Goal: Transaction & Acquisition: Download file/media

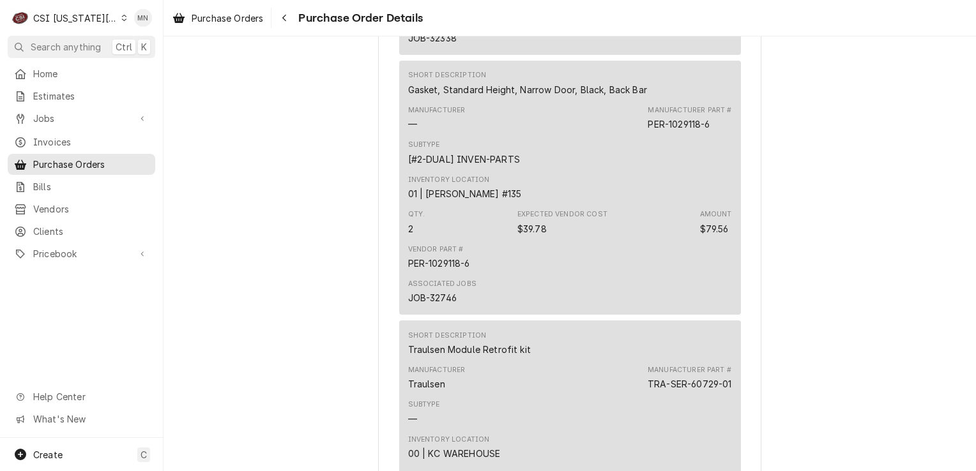
scroll to position [1660, 0]
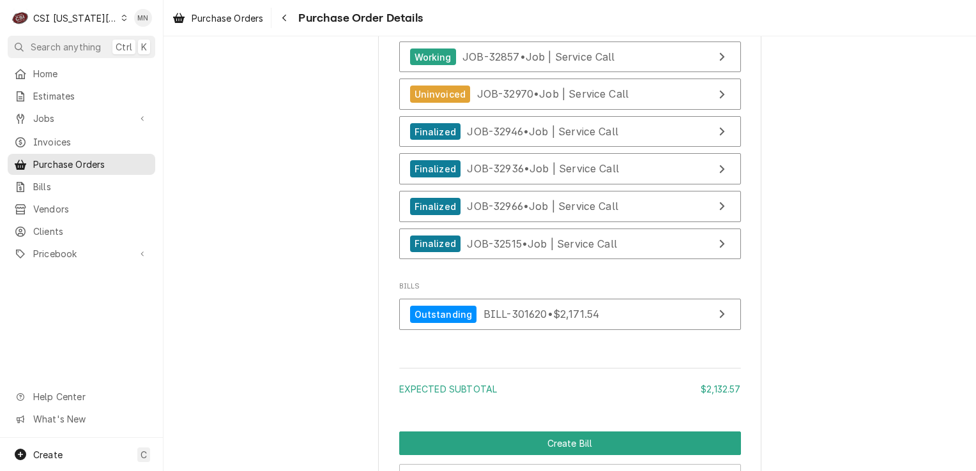
scroll to position [3959, 0]
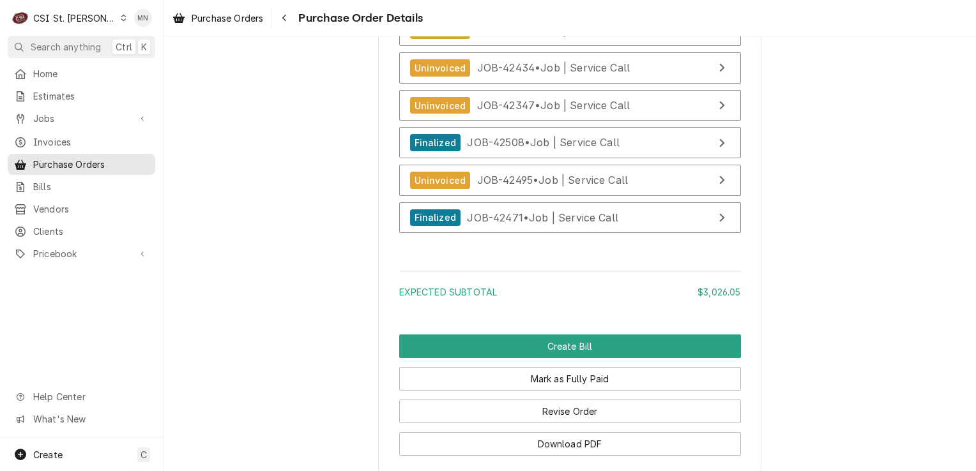
scroll to position [5008, 0]
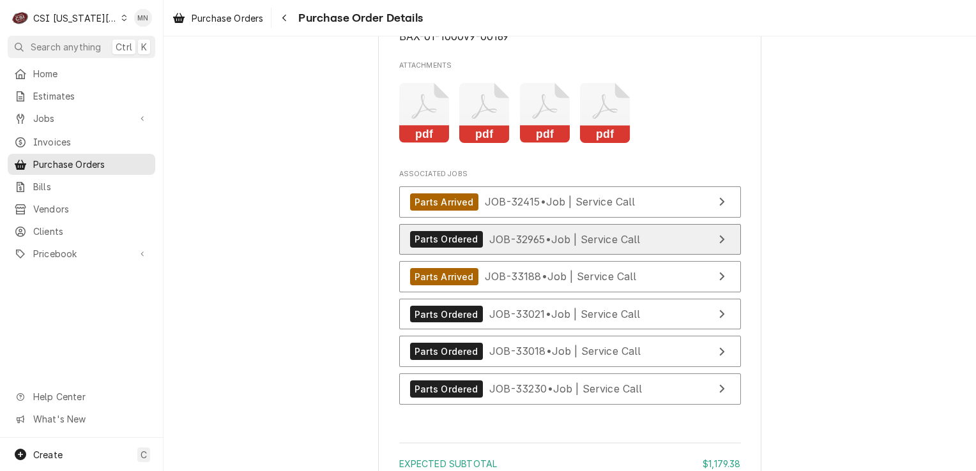
scroll to position [2810, 0]
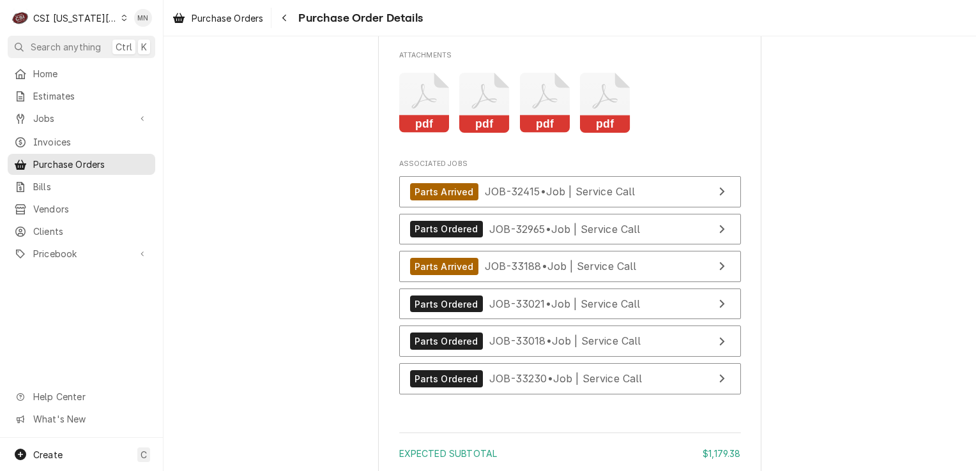
click at [593, 109] on icon "Attachments" at bounding box center [605, 96] width 25 height 25
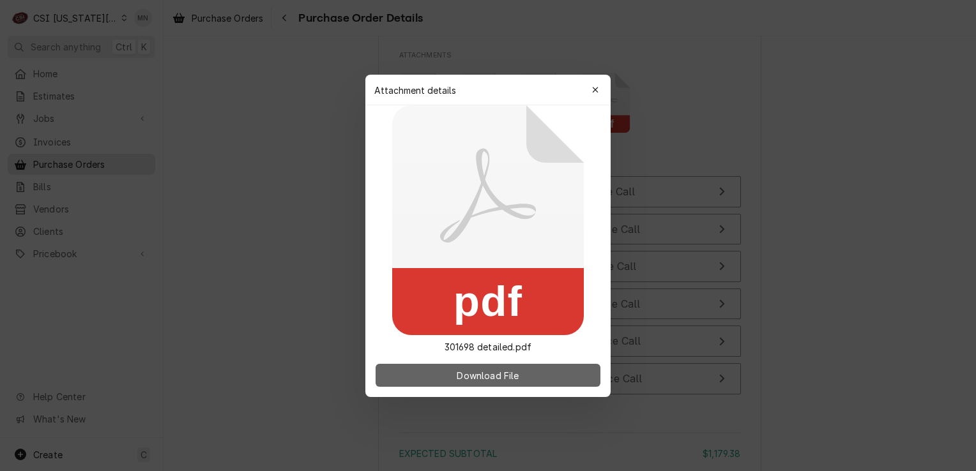
click at [499, 375] on span "Download File" at bounding box center [487, 374] width 67 height 13
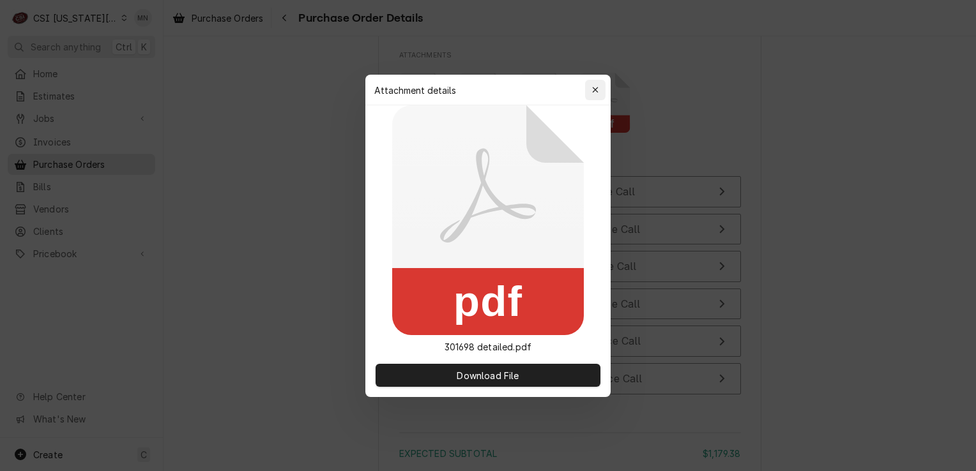
click at [595, 88] on icon "button" at bounding box center [595, 90] width 7 height 9
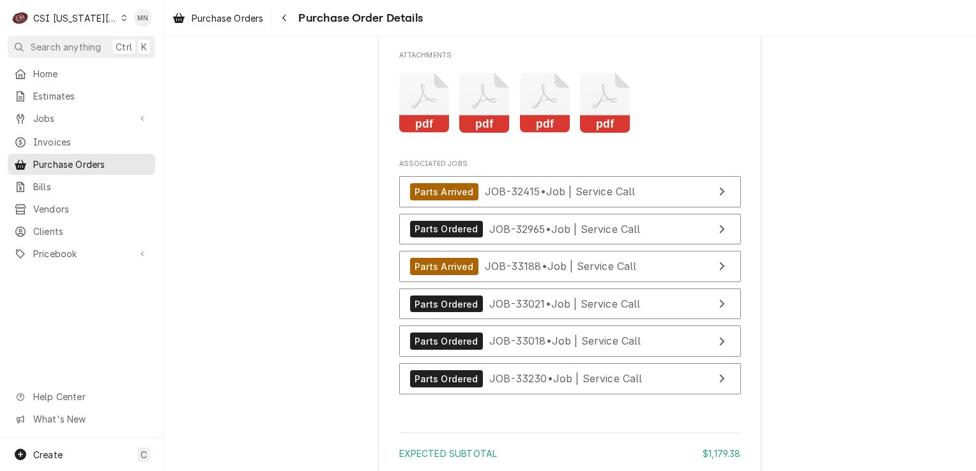
click at [544, 133] on icon "Attachments" at bounding box center [545, 103] width 50 height 61
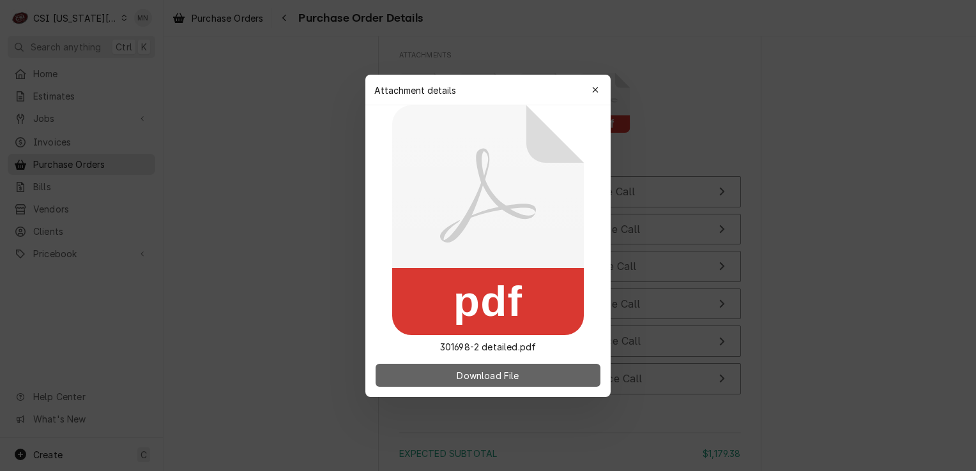
click at [506, 385] on button "Download File" at bounding box center [487, 375] width 225 height 23
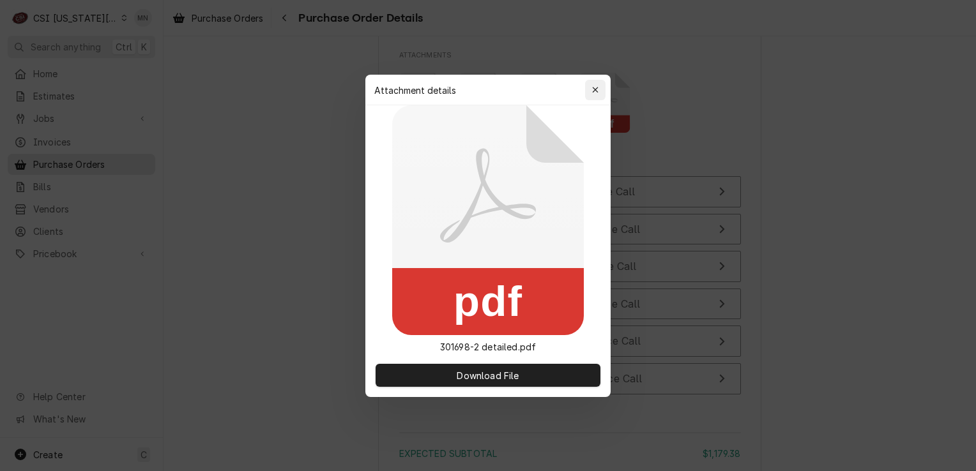
click at [603, 90] on button "button" at bounding box center [595, 90] width 20 height 20
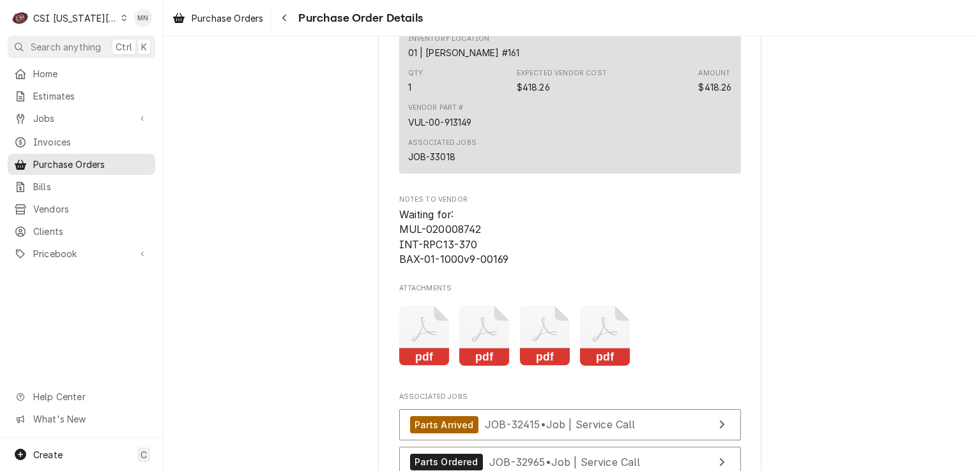
scroll to position [2442, 0]
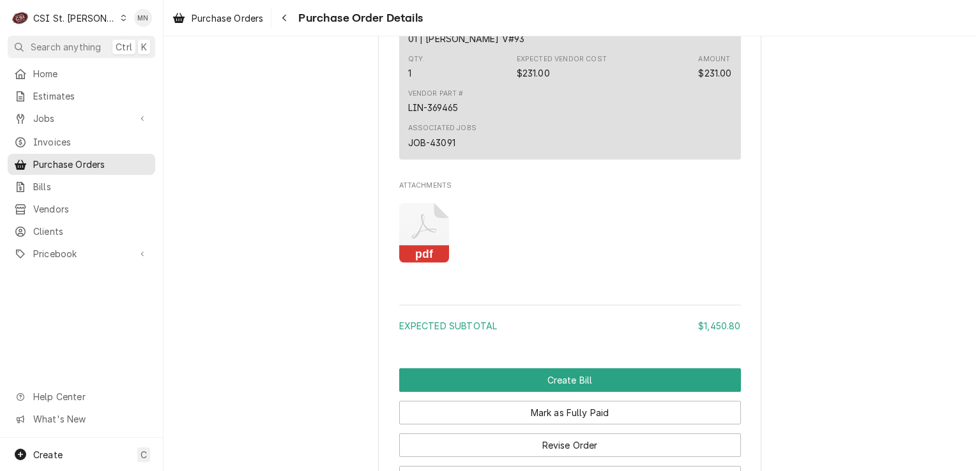
scroll to position [2682, 0]
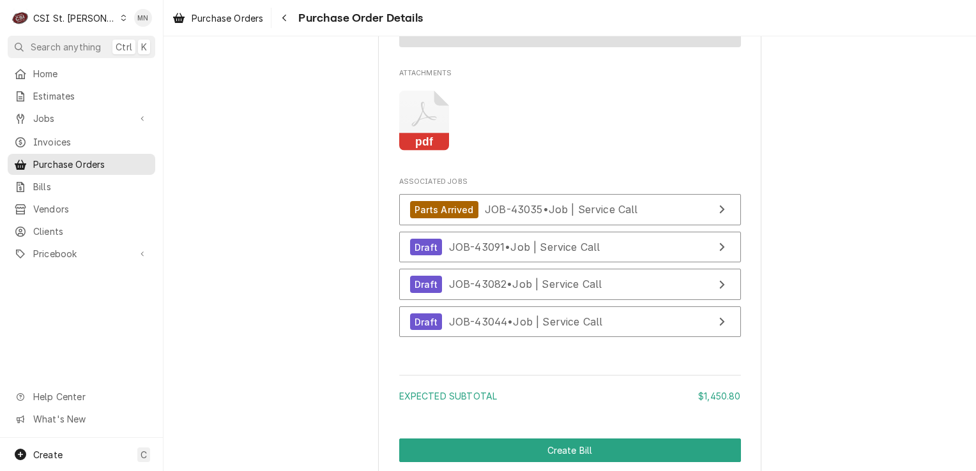
click at [428, 151] on icon "Attachments" at bounding box center [424, 121] width 50 height 61
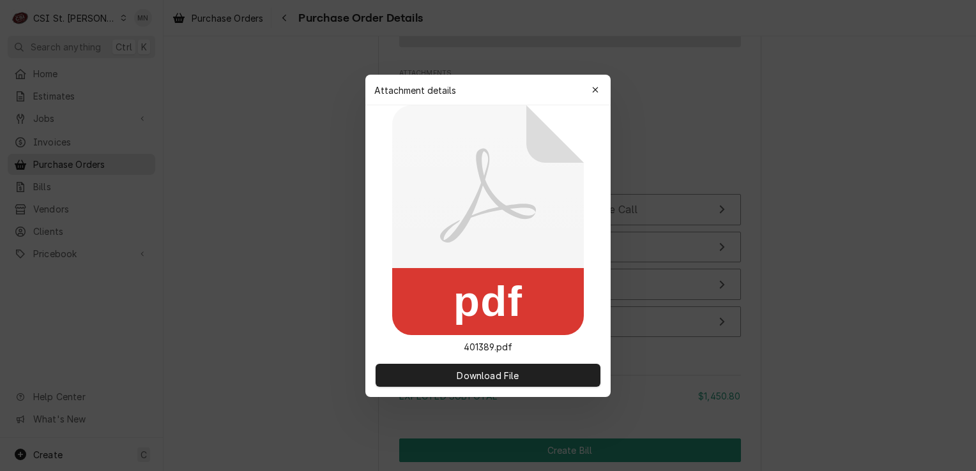
click at [428, 166] on icon at bounding box center [488, 220] width 192 height 230
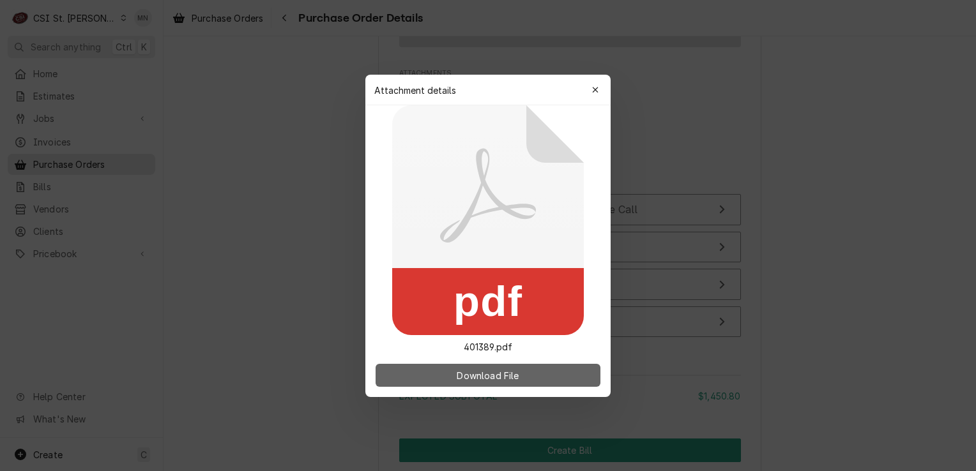
click at [485, 370] on span "Download File" at bounding box center [487, 374] width 67 height 13
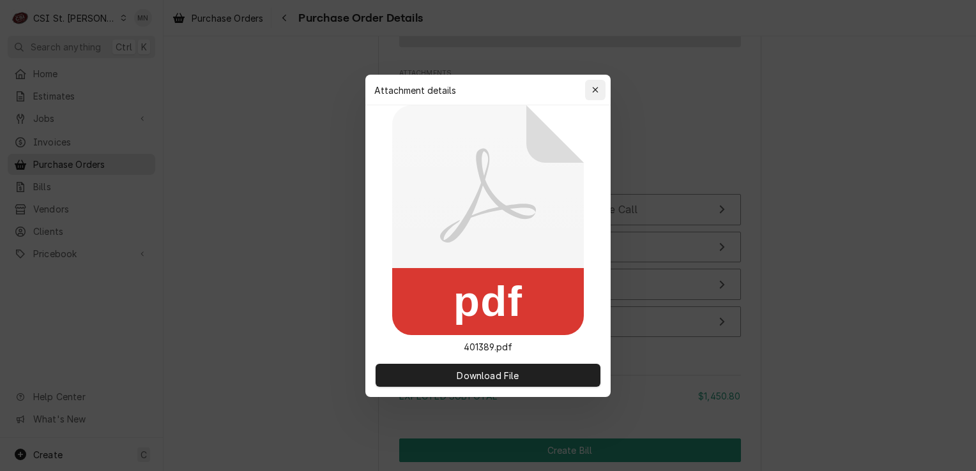
click at [600, 85] on div "button" at bounding box center [595, 90] width 13 height 13
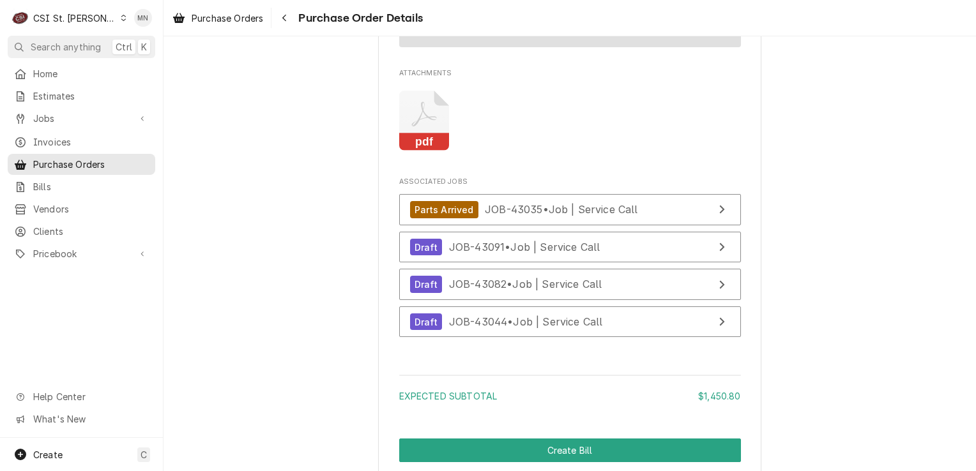
click at [427, 151] on rect "Attachments" at bounding box center [424, 142] width 50 height 18
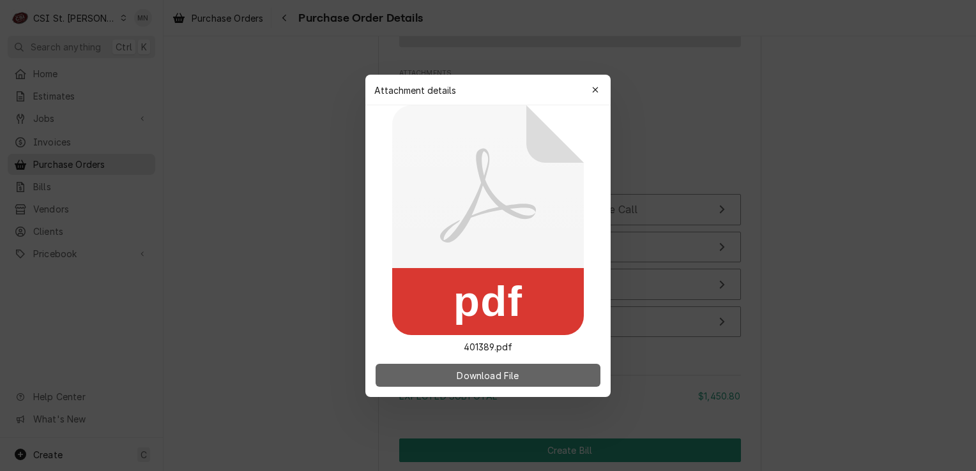
click at [490, 372] on span "Download File" at bounding box center [487, 374] width 67 height 13
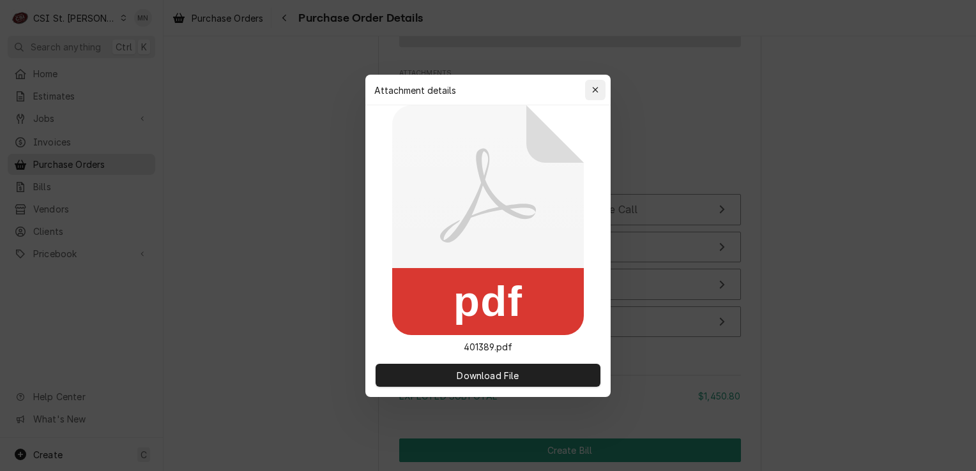
click at [595, 89] on icon "button" at bounding box center [595, 90] width 6 height 6
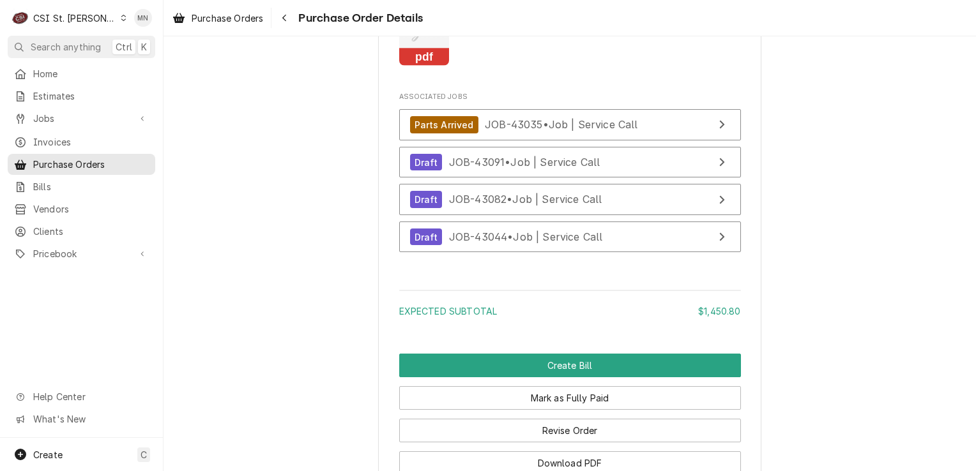
scroll to position [2641, 0]
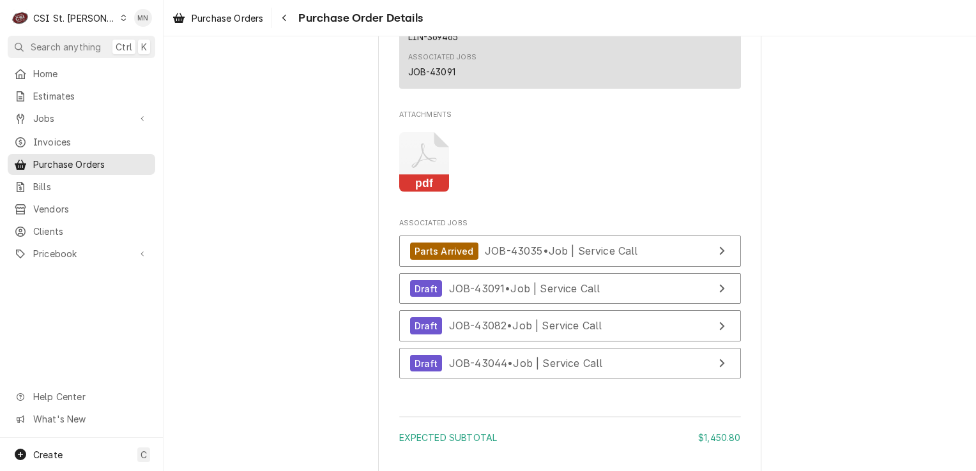
click at [422, 193] on rect "Attachments" at bounding box center [424, 184] width 50 height 18
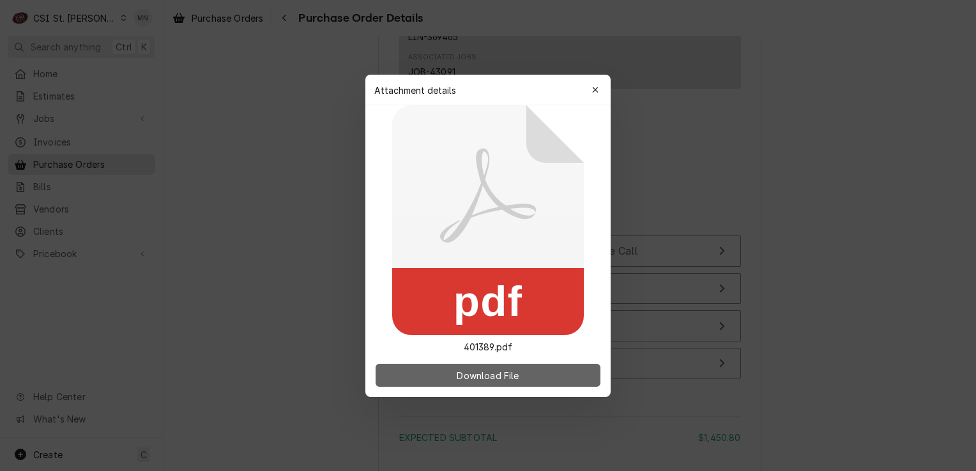
click at [465, 383] on button "Download File" at bounding box center [487, 375] width 225 height 23
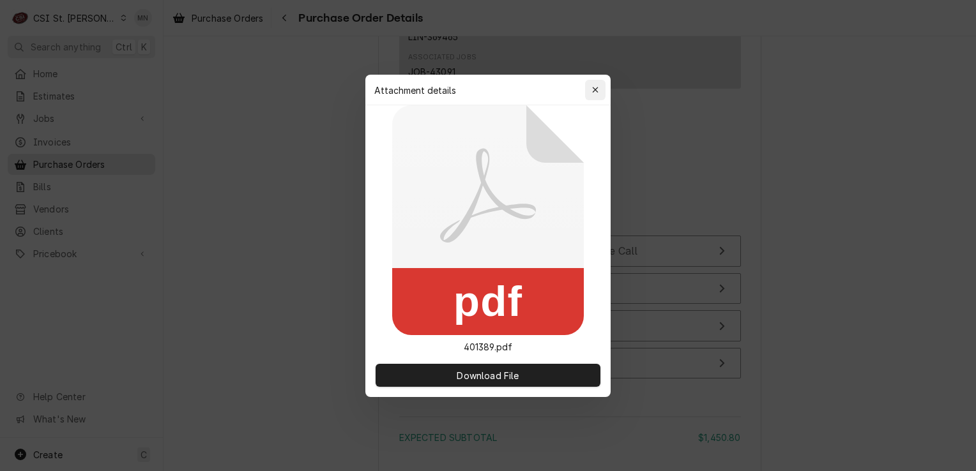
click at [595, 90] on icon "button" at bounding box center [595, 90] width 6 height 6
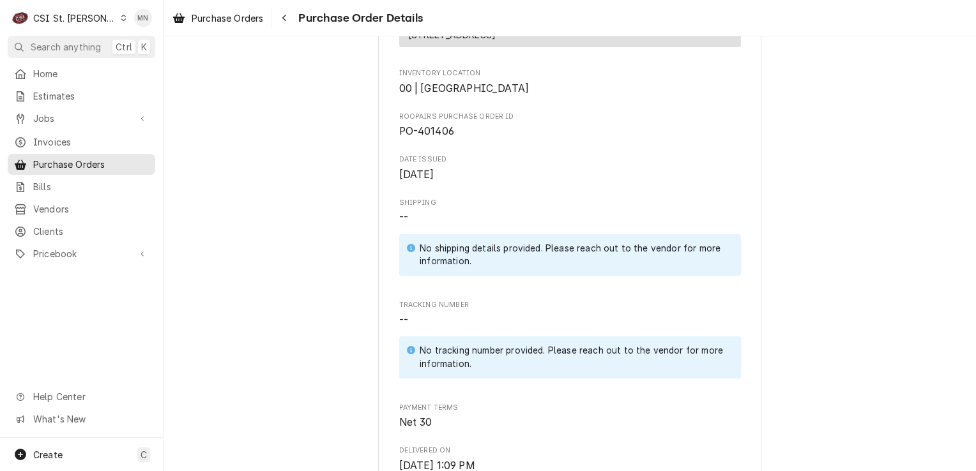
scroll to position [319, 0]
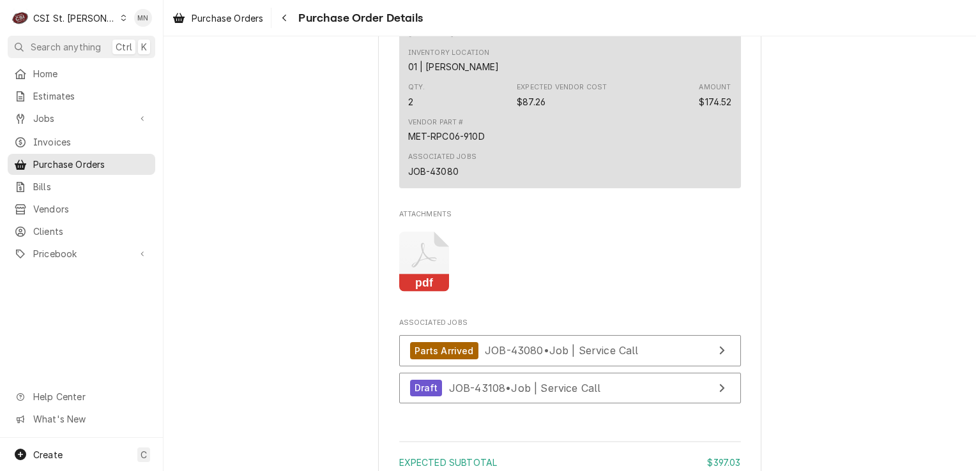
scroll to position [1405, 0]
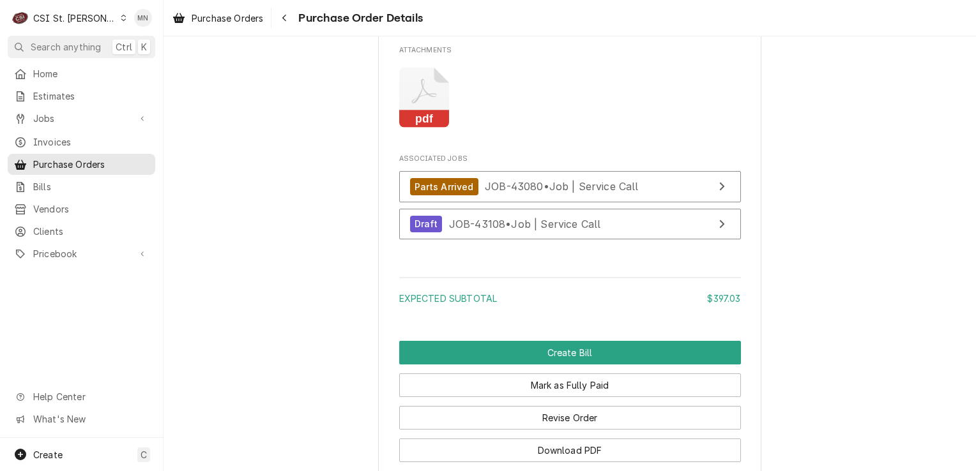
click at [423, 127] on icon "Attachments" at bounding box center [424, 98] width 50 height 61
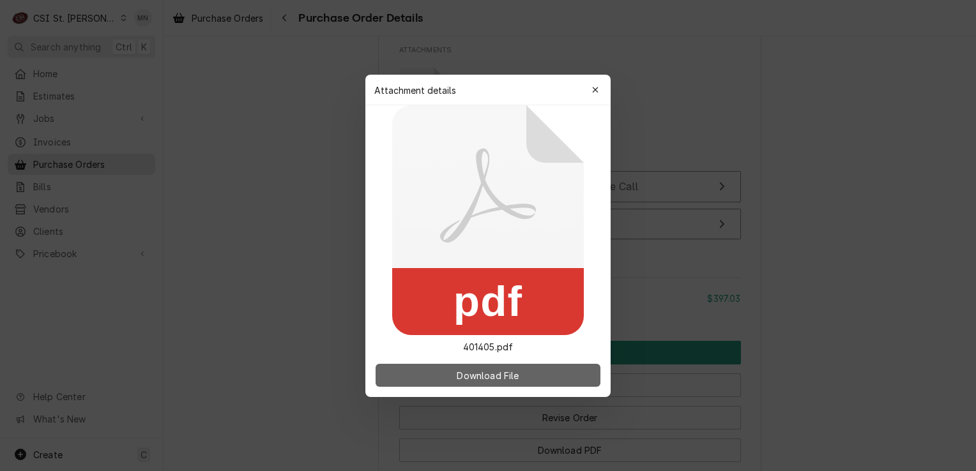
click at [519, 374] on span "Download File" at bounding box center [487, 374] width 67 height 13
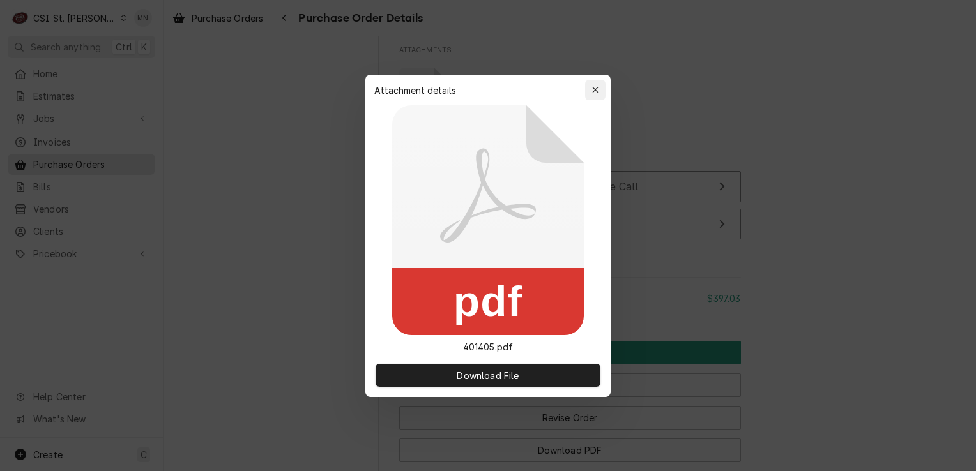
click at [598, 90] on icon "button" at bounding box center [595, 90] width 7 height 9
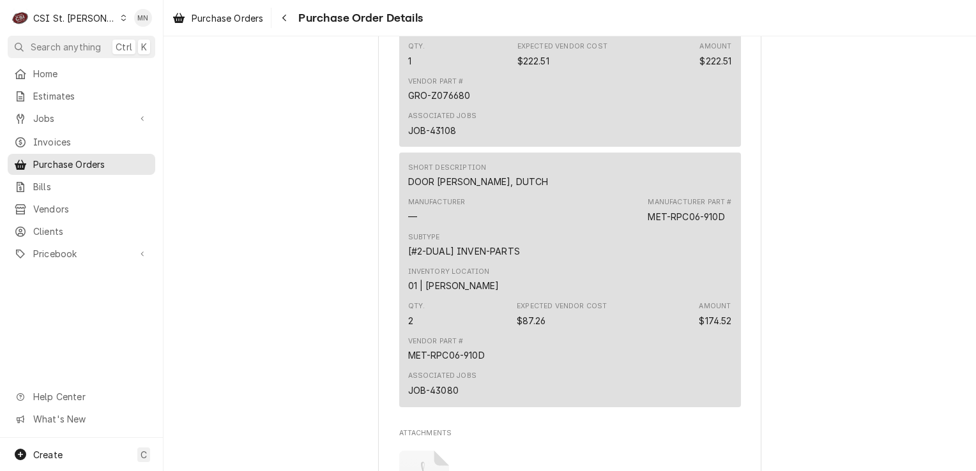
scroll to position [1341, 0]
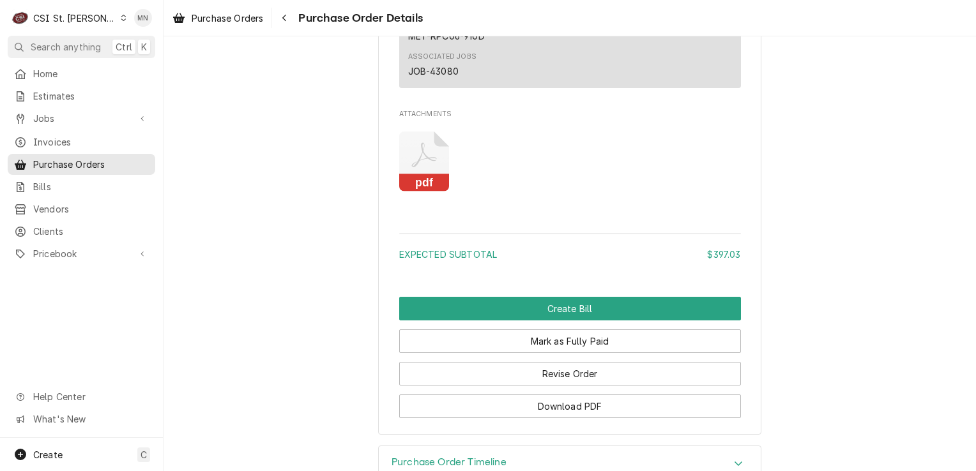
click at [416, 192] on icon "Attachments" at bounding box center [424, 162] width 50 height 61
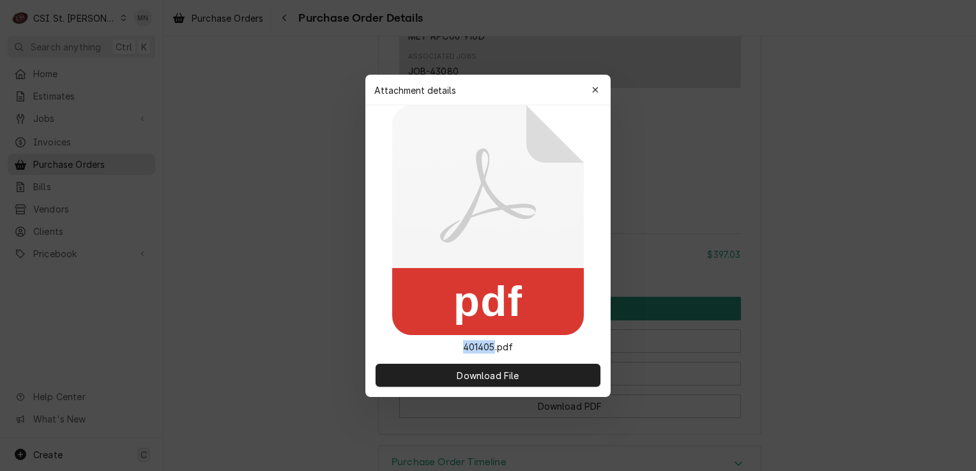
click at [416, 202] on icon at bounding box center [488, 220] width 192 height 230
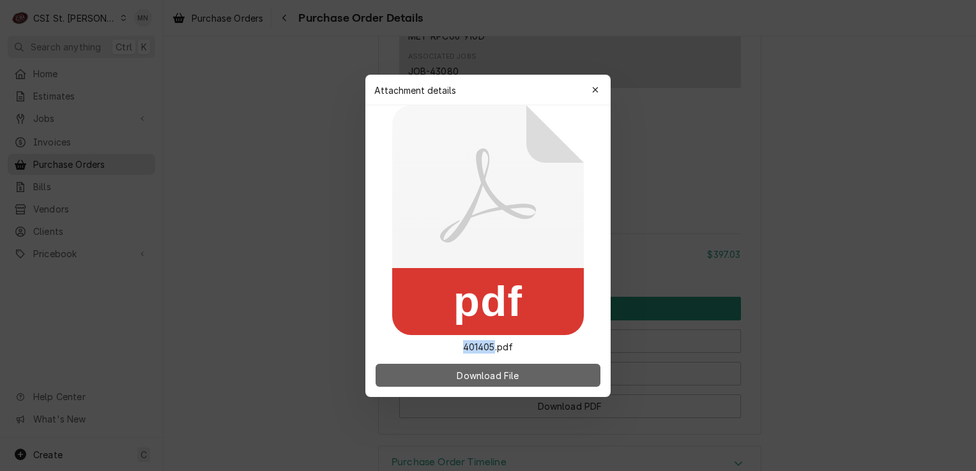
click at [480, 371] on span "Download File" at bounding box center [487, 374] width 67 height 13
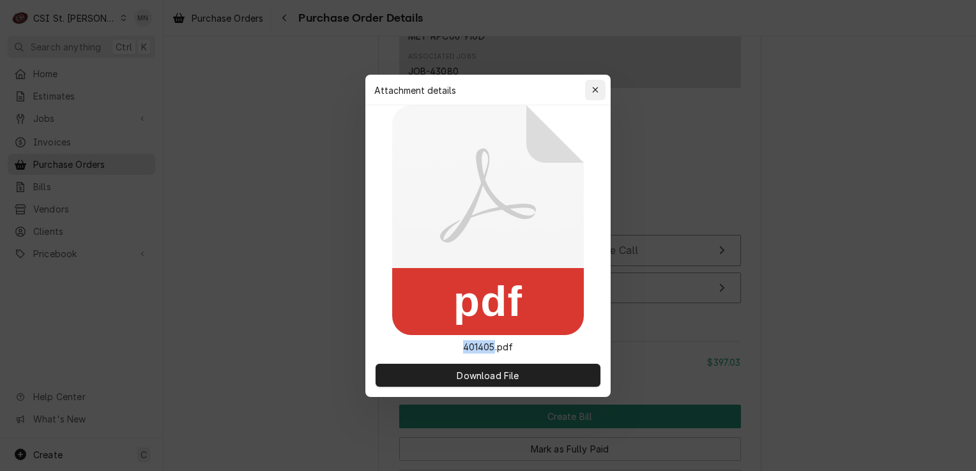
click at [595, 86] on icon "button" at bounding box center [595, 90] width 7 height 9
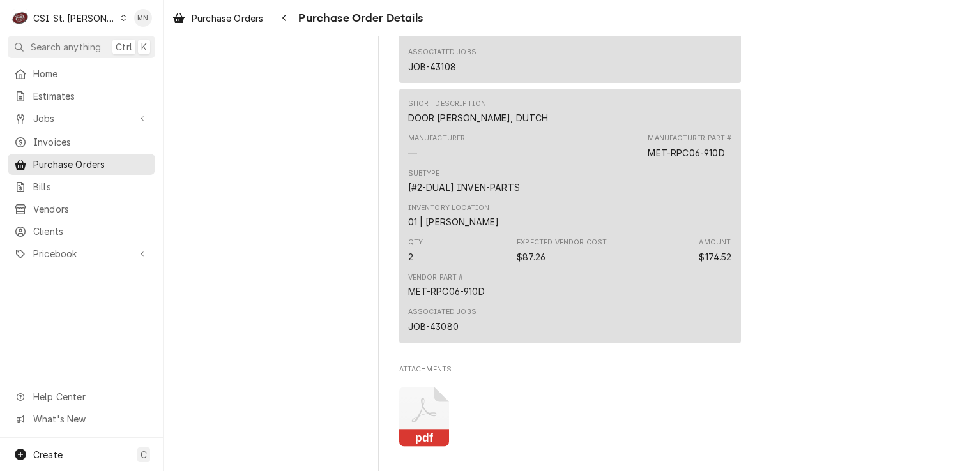
scroll to position [1277, 0]
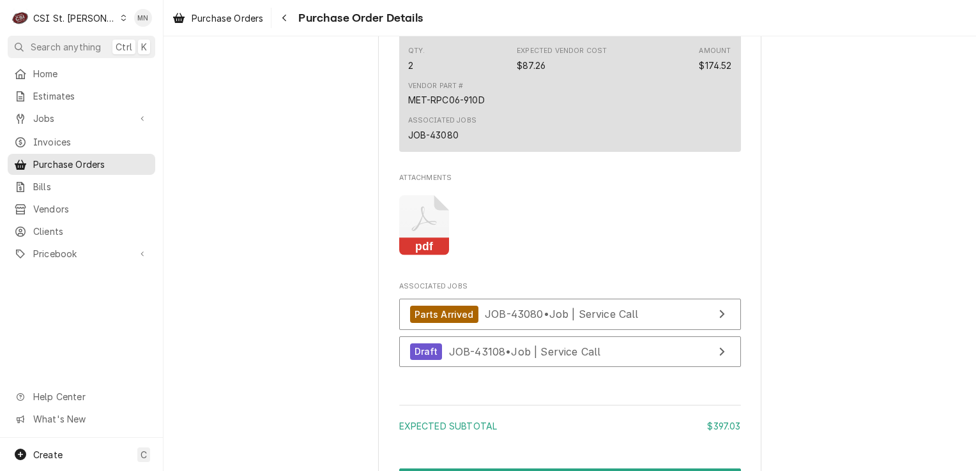
click at [418, 256] on icon "Attachments" at bounding box center [424, 225] width 50 height 61
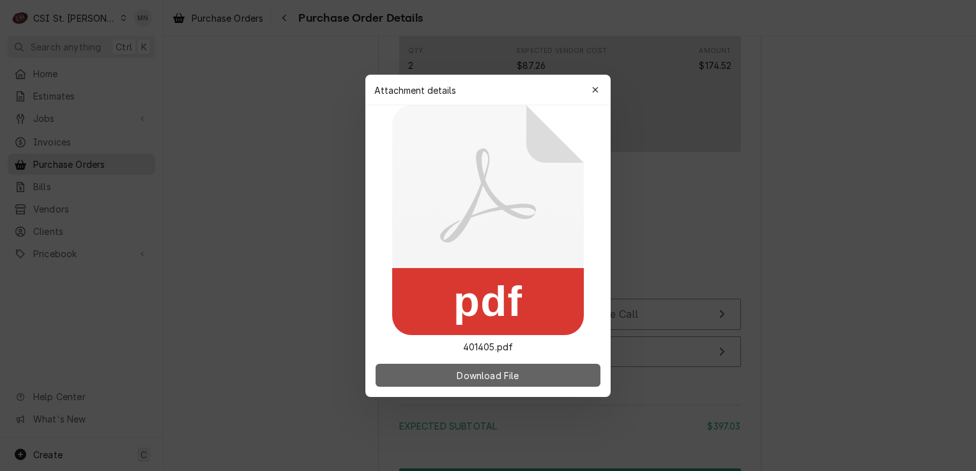
click at [439, 370] on button "Download File" at bounding box center [487, 375] width 225 height 23
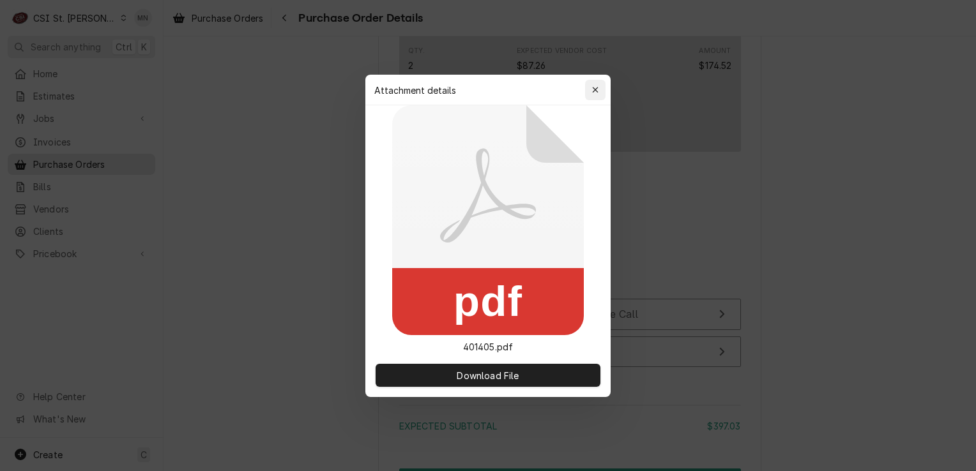
click at [600, 84] on div "button" at bounding box center [595, 90] width 13 height 13
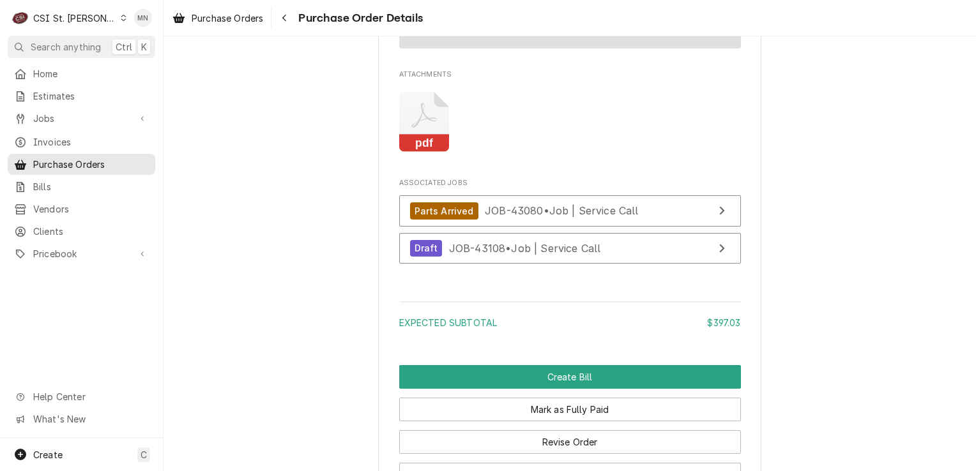
scroll to position [1469, 0]
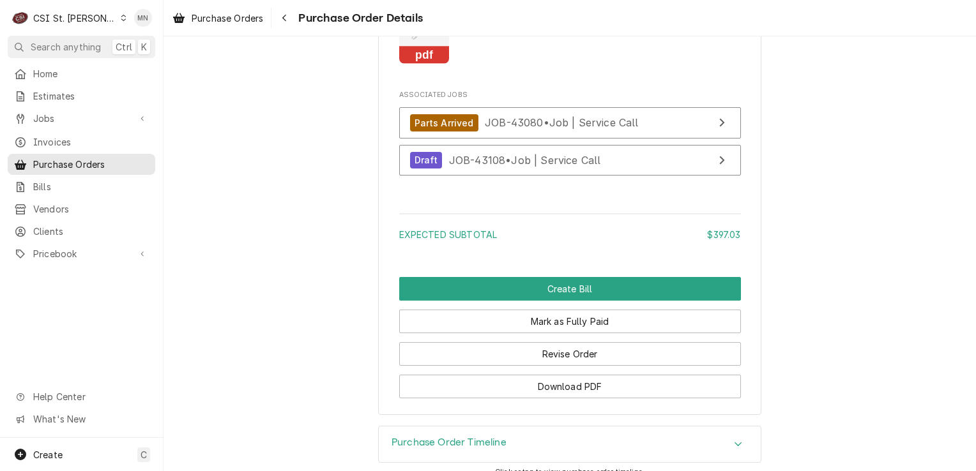
click at [411, 40] on icon "Attachments" at bounding box center [423, 27] width 25 height 25
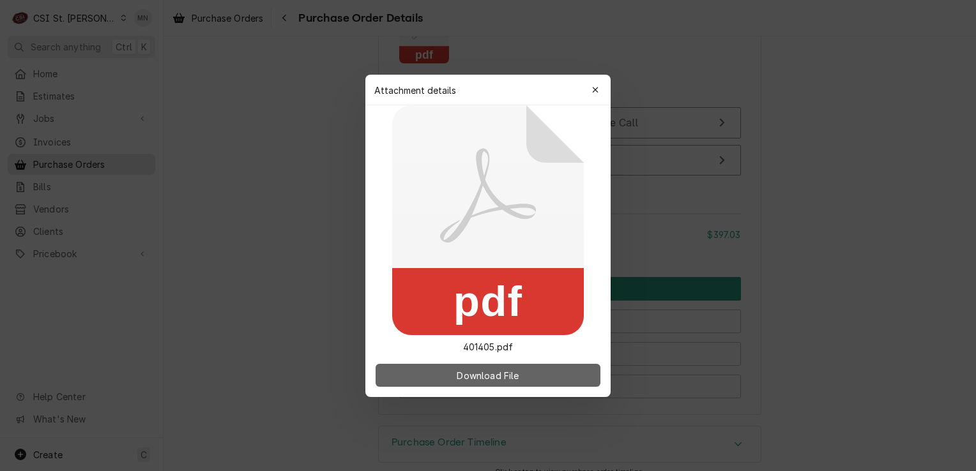
click at [495, 370] on span "Download File" at bounding box center [487, 374] width 67 height 13
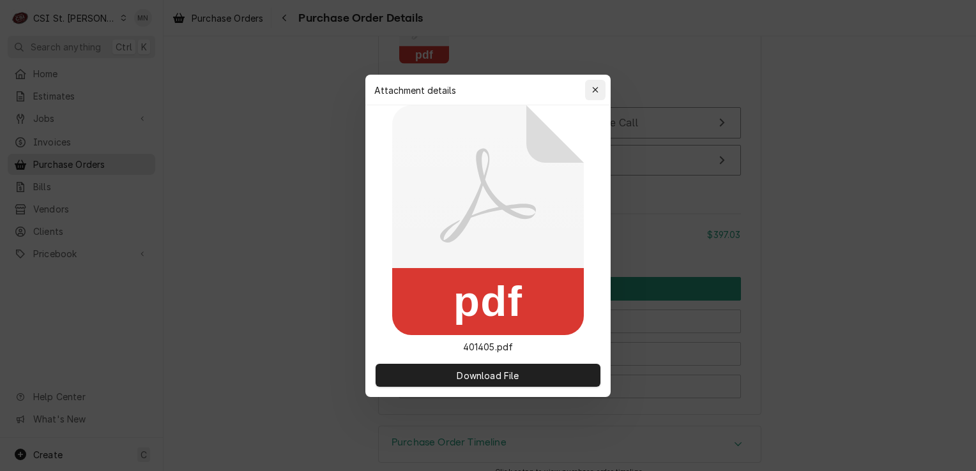
click at [586, 90] on button "button" at bounding box center [595, 90] width 20 height 20
